Goal: Transaction & Acquisition: Purchase product/service

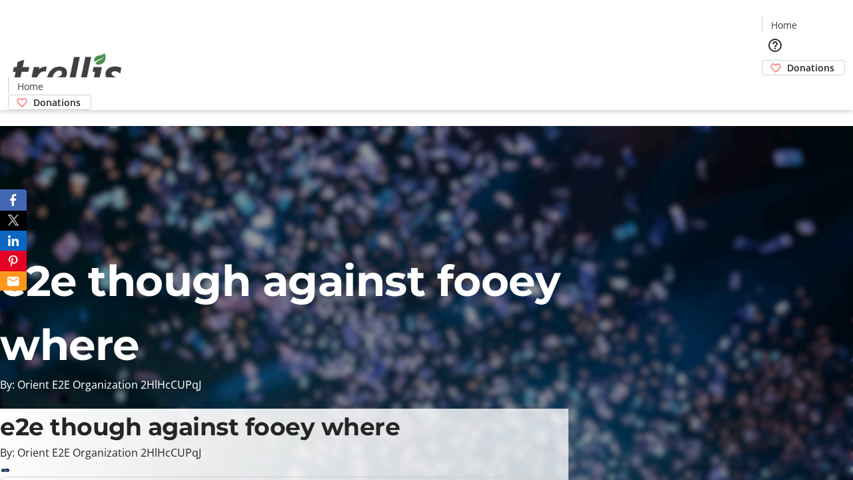
click at [787, 61] on span "Donations" at bounding box center [810, 68] width 47 height 14
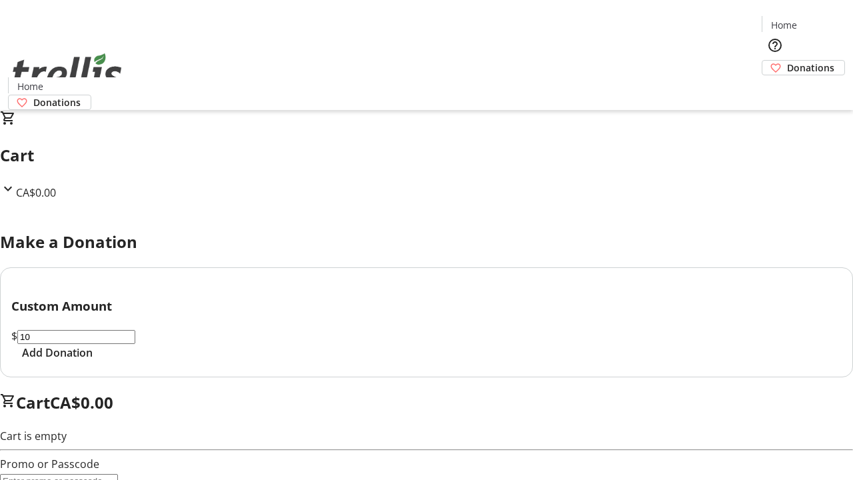
click at [93, 360] on span "Add Donation" at bounding box center [57, 352] width 71 height 16
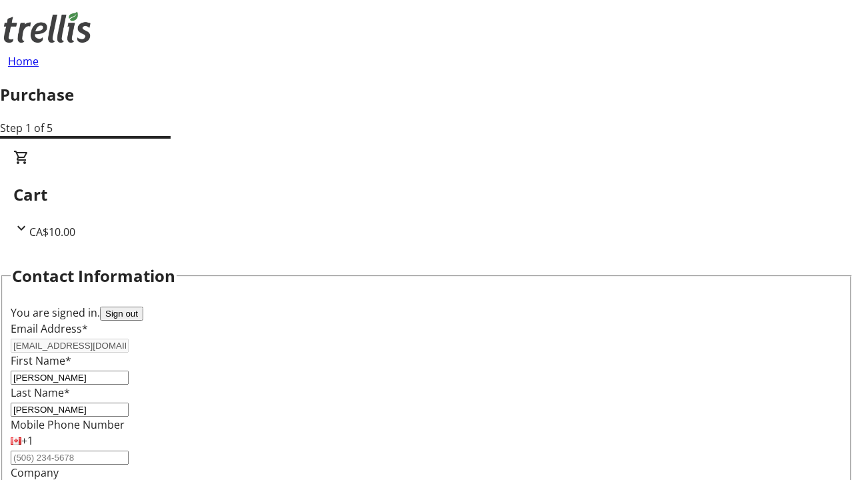
select select "BC"
select select "CA"
type input "Kelowna"
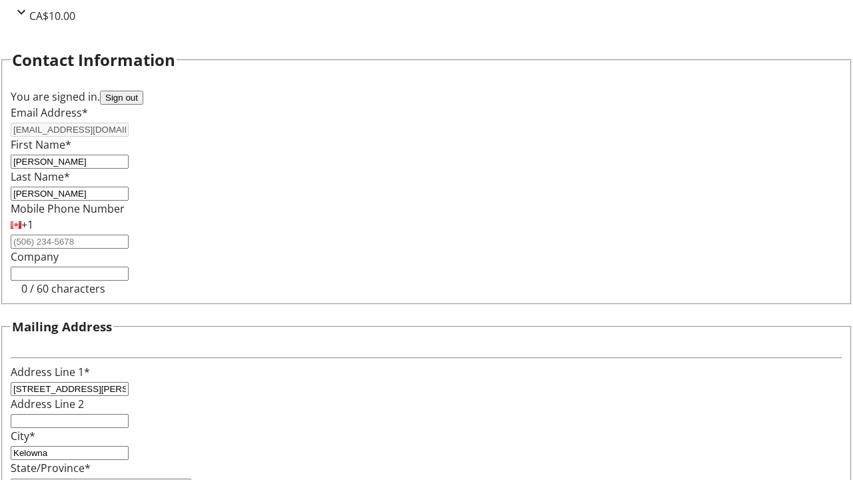
type input "V1Y 0C2"
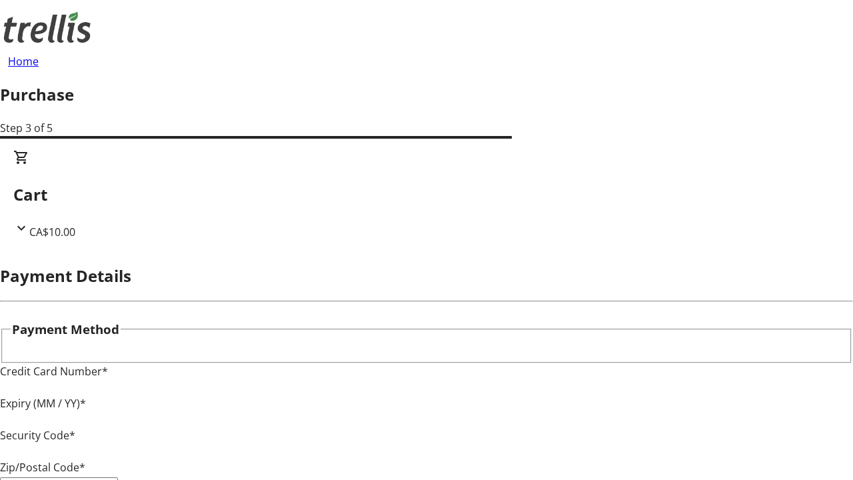
type input "V1Y 0C2"
